Goal: Task Accomplishment & Management: Manage account settings

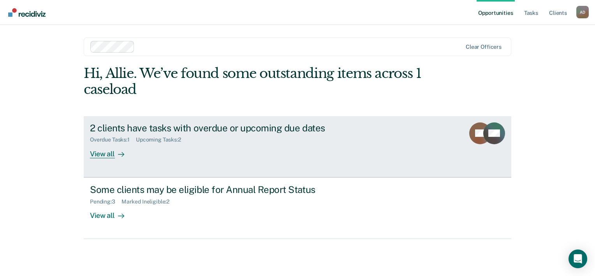
click at [149, 138] on div "Upcoming Tasks : 2" at bounding box center [161, 139] width 51 height 7
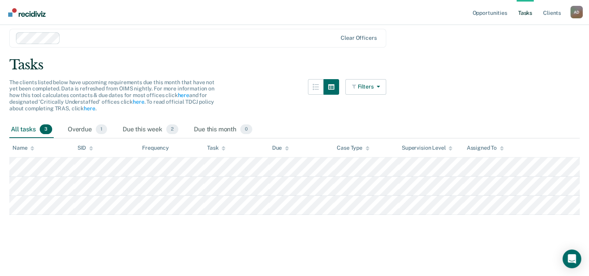
scroll to position [39, 0]
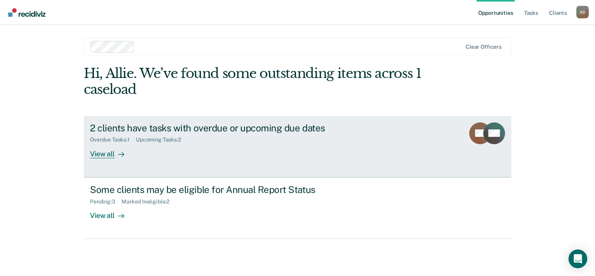
click at [275, 141] on div "Overdue Tasks : 1 Upcoming Tasks : 2" at bounding box center [226, 138] width 273 height 10
